Goal: Transaction & Acquisition: Purchase product/service

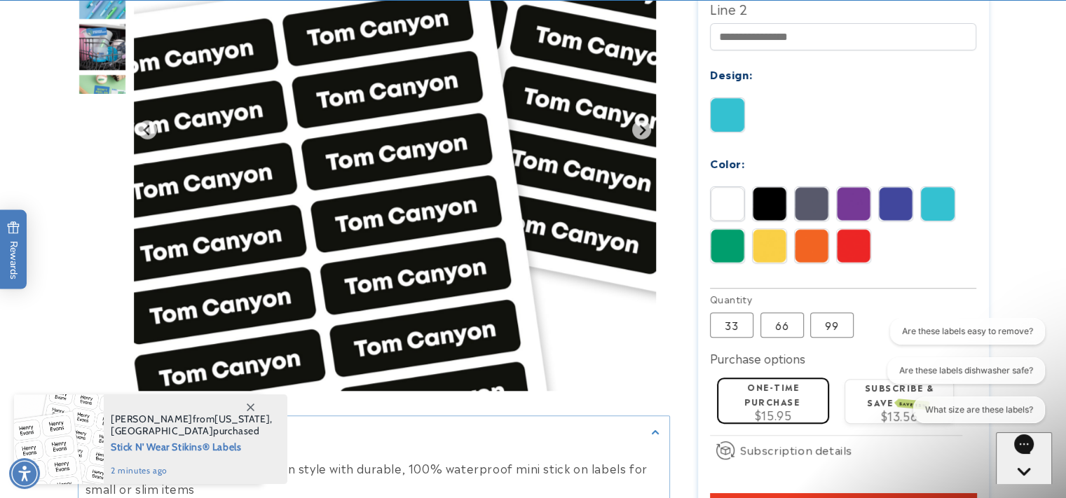
scroll to position [623, 0]
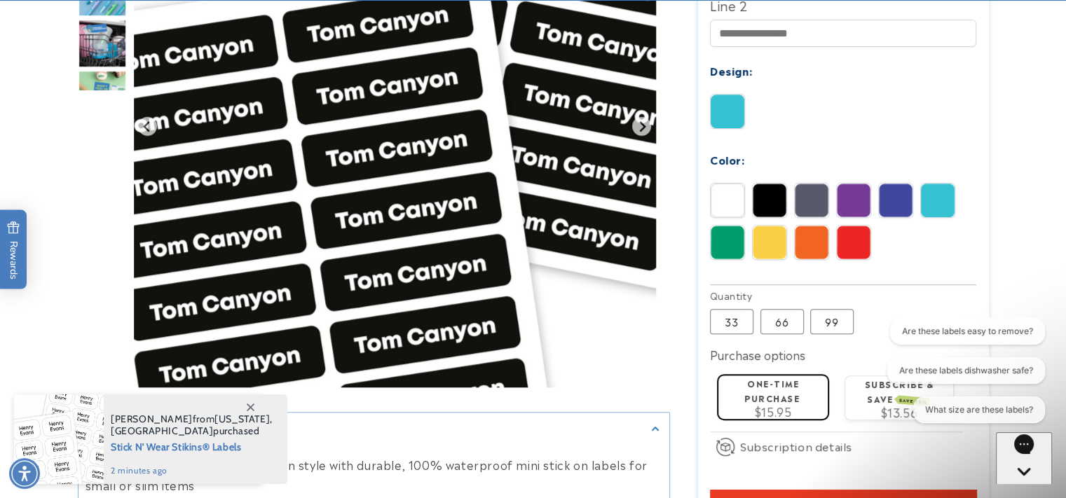
click at [774, 184] on img at bounding box center [770, 201] width 34 height 34
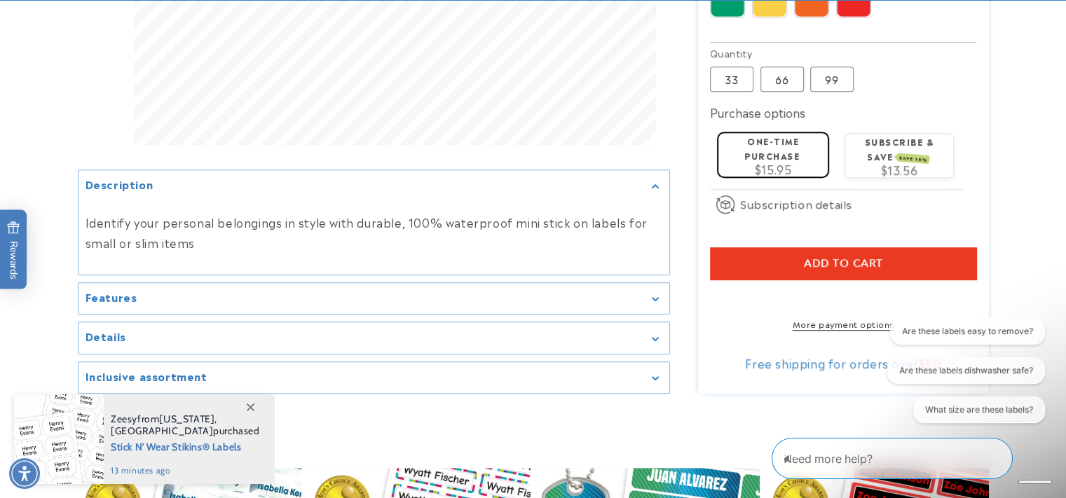
scroll to position [869, 0]
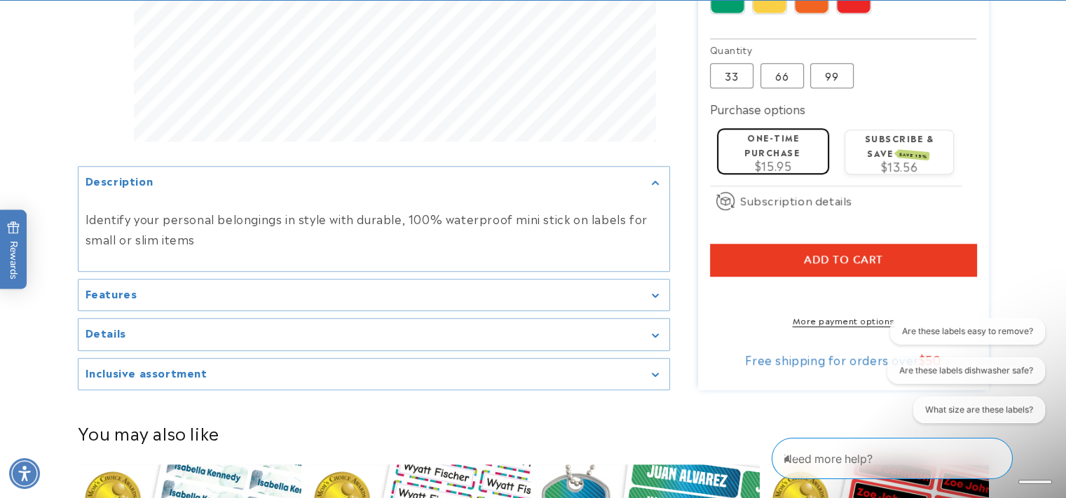
click at [638, 332] on div "Details" at bounding box center [373, 334] width 577 height 11
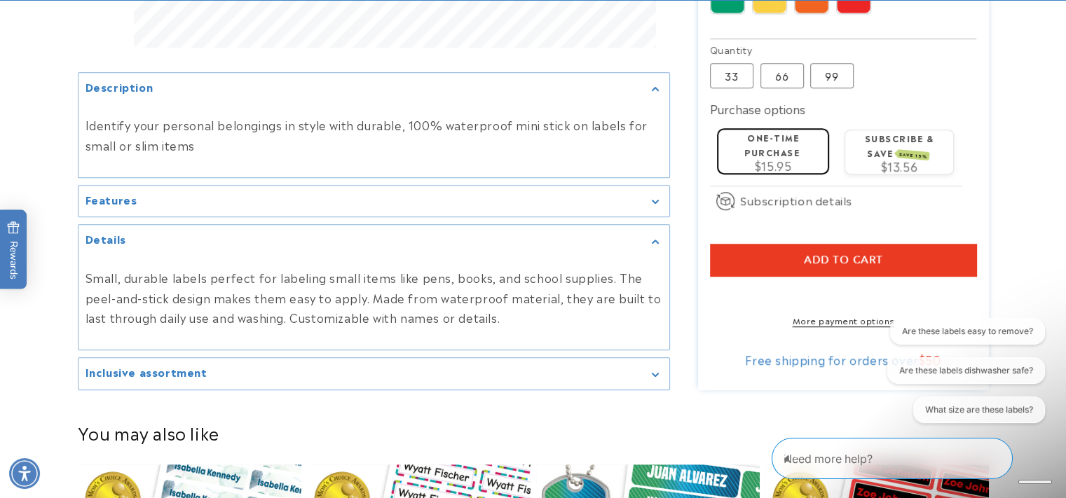
click at [645, 196] on div "Features" at bounding box center [373, 201] width 577 height 11
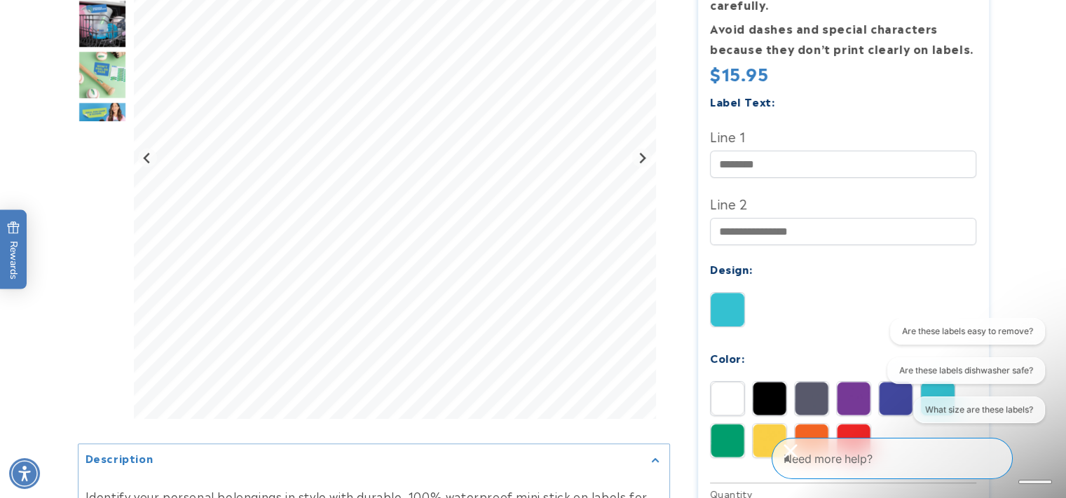
scroll to position [0, 0]
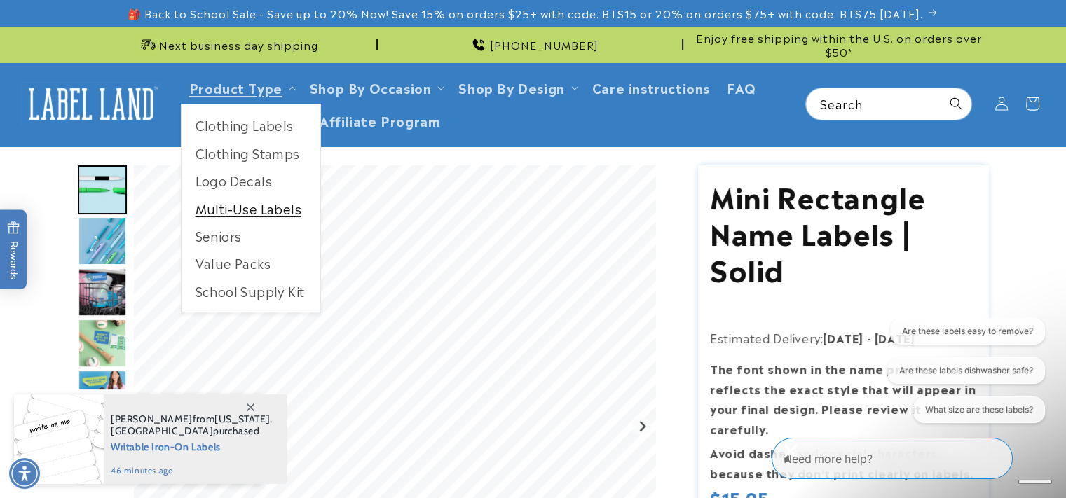
click at [257, 204] on link "Multi-Use Labels" at bounding box center [250, 208] width 139 height 27
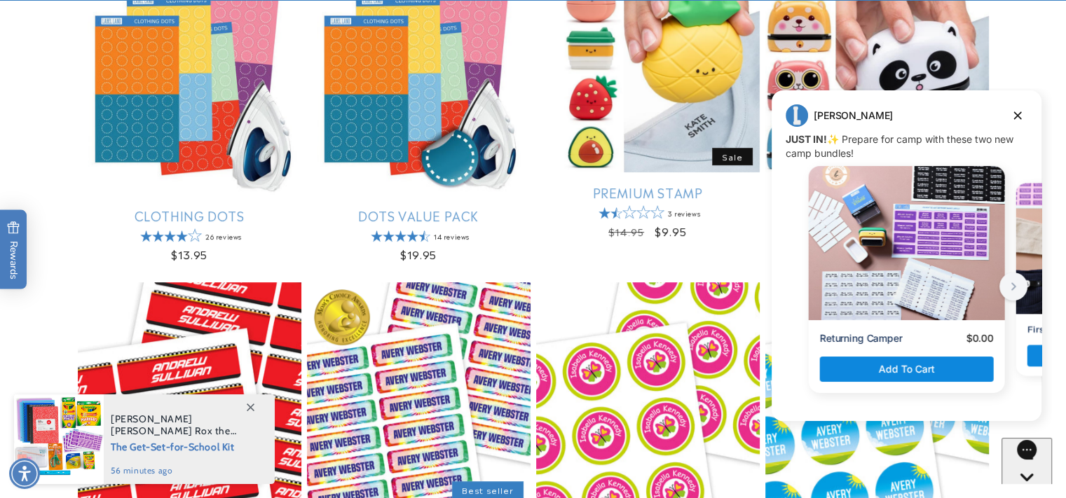
scroll to position [649, 0]
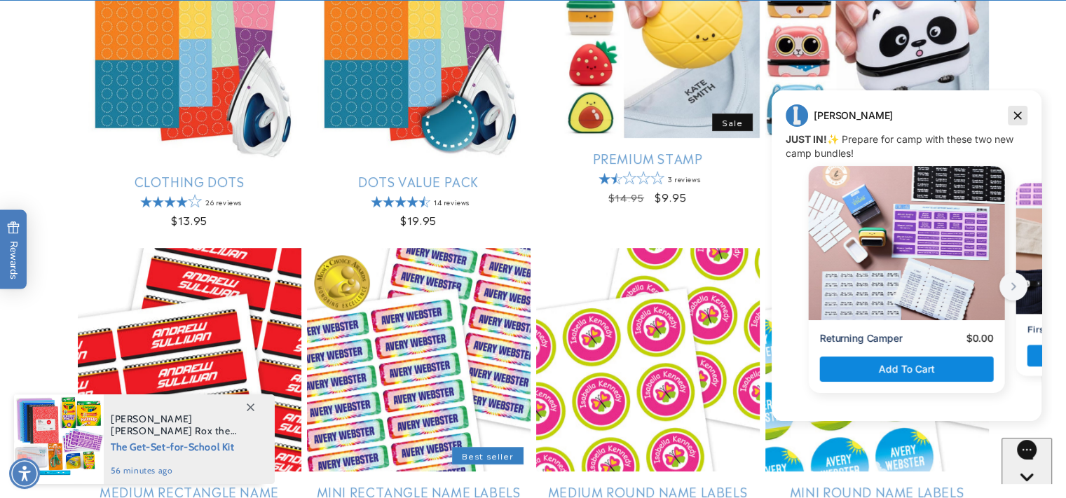
click at [1017, 114] on icon "Dismiss campaign" at bounding box center [1017, 115] width 14 height 17
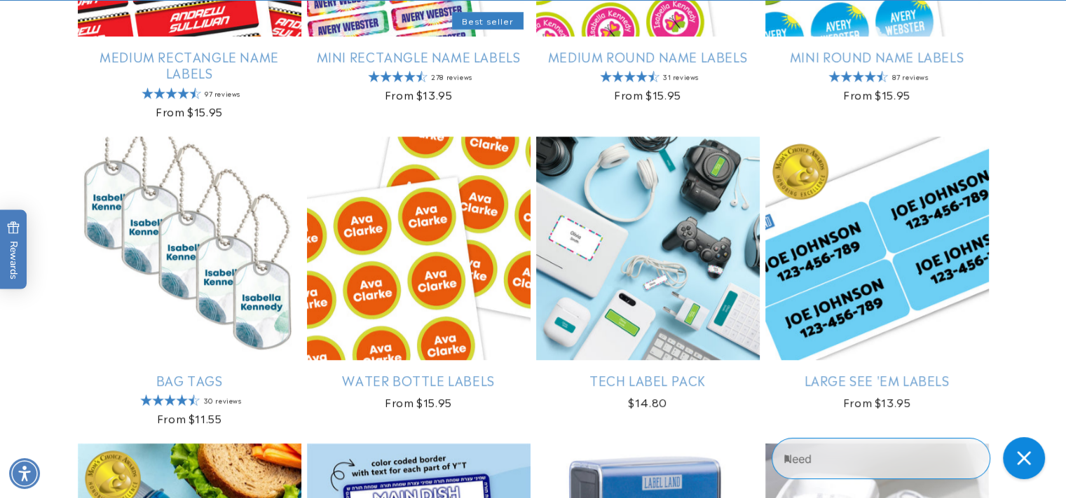
scroll to position [1221, 0]
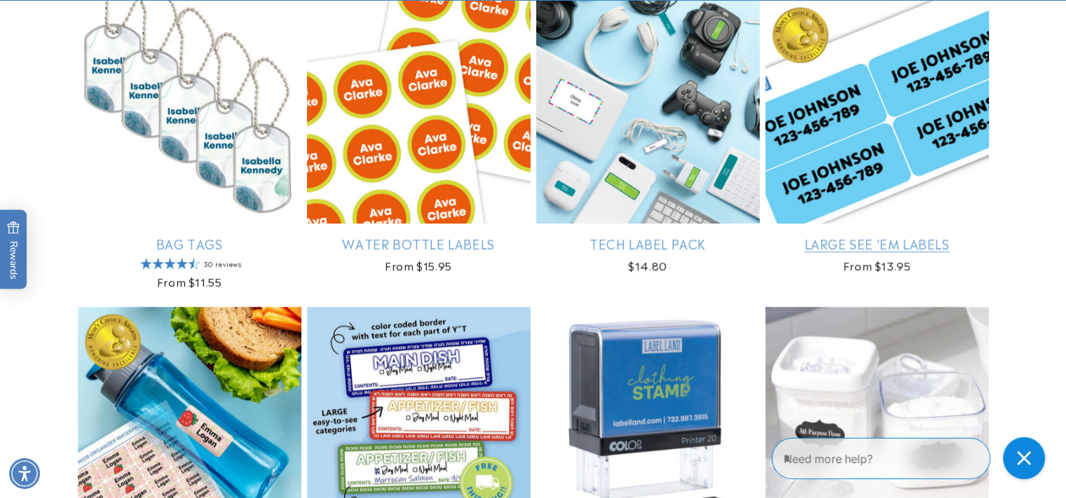
click at [829, 235] on link "Large See 'em Labels" at bounding box center [877, 243] width 224 height 16
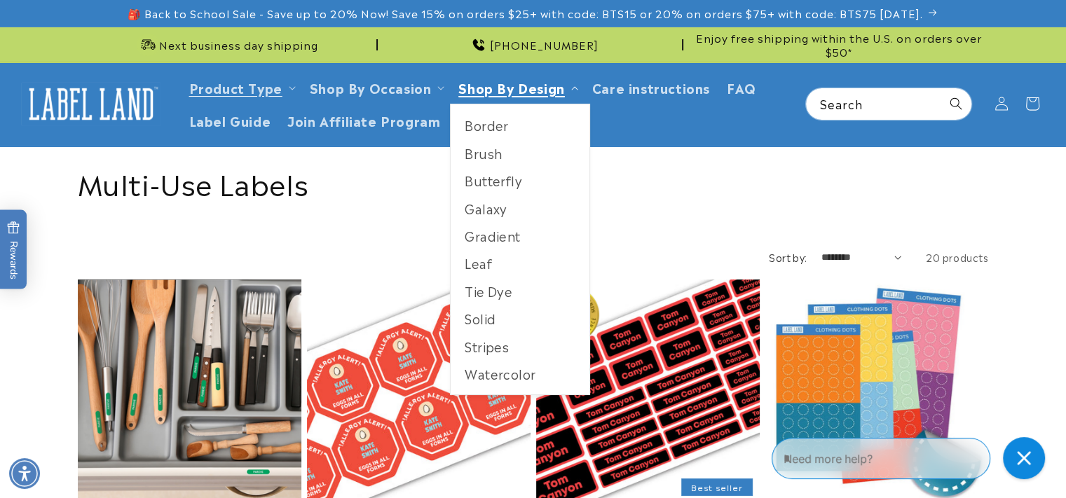
click at [548, 88] on link "Shop By Design" at bounding box center [511, 87] width 106 height 19
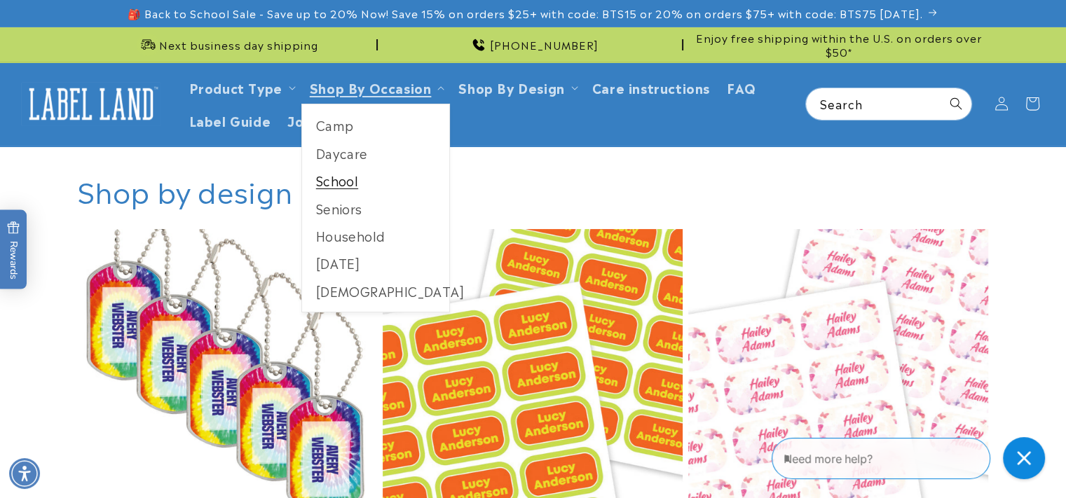
click at [331, 184] on link "School" at bounding box center [376, 180] width 148 height 27
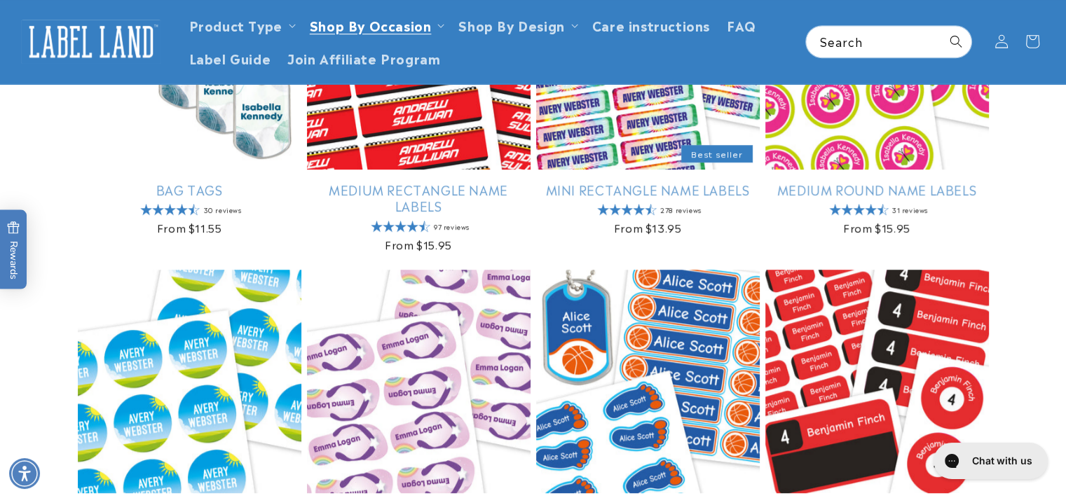
scroll to position [442, 0]
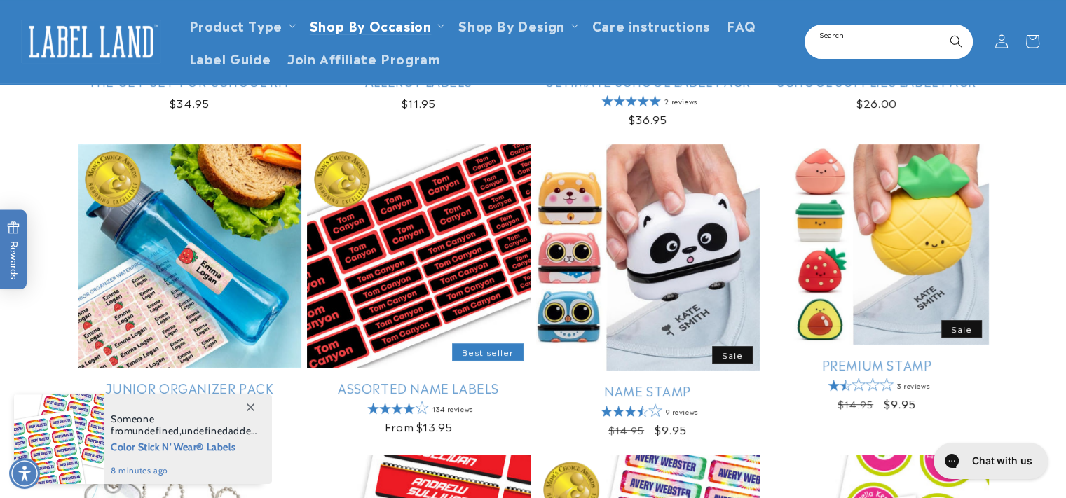
click at [887, 41] on input "Search" at bounding box center [888, 42] width 165 height 32
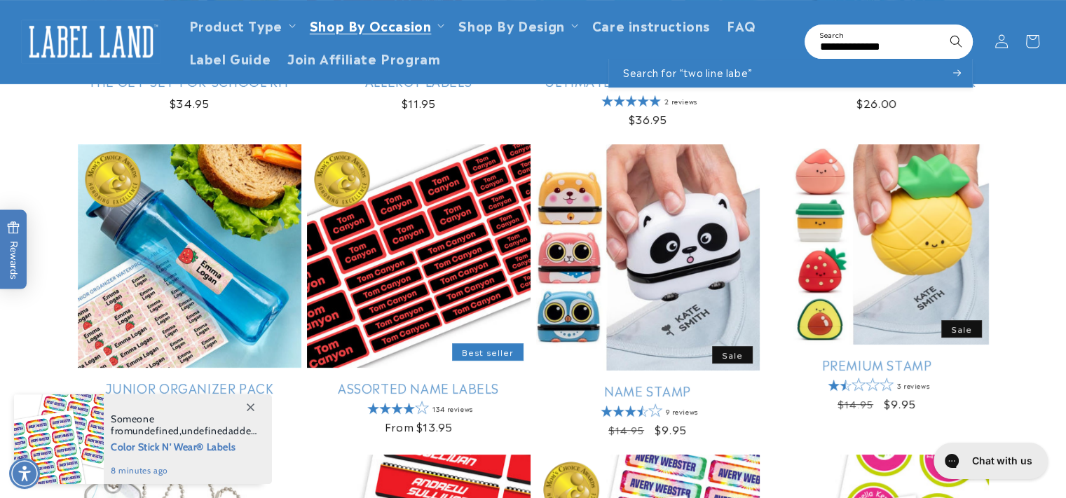
type input "**********"
click at [940, 26] on button "Search" at bounding box center [955, 41] width 31 height 31
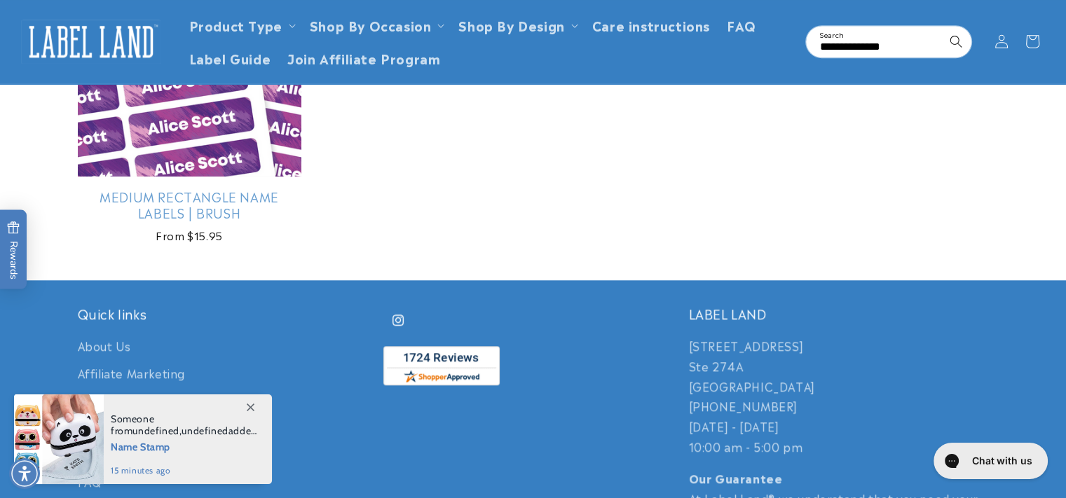
scroll to position [1079, 0]
